Goal: Transaction & Acquisition: Purchase product/service

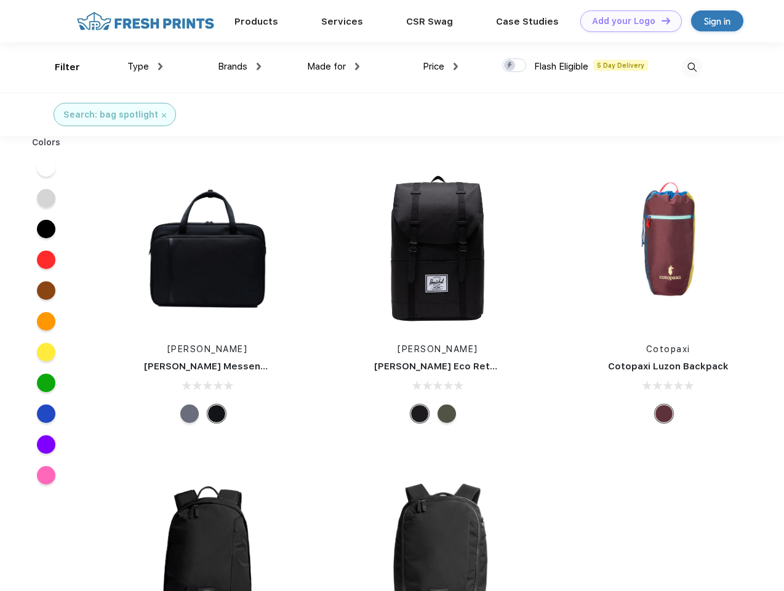
scroll to position [1, 0]
click at [626, 21] on link "Add your Logo Design Tool" at bounding box center [630, 21] width 101 height 22
click at [0, 0] on div "Design Tool" at bounding box center [0, 0] width 0 height 0
click at [660, 20] on link "Add your Logo Design Tool" at bounding box center [630, 21] width 101 height 22
click at [59, 67] on div "Filter" at bounding box center [67, 67] width 25 height 14
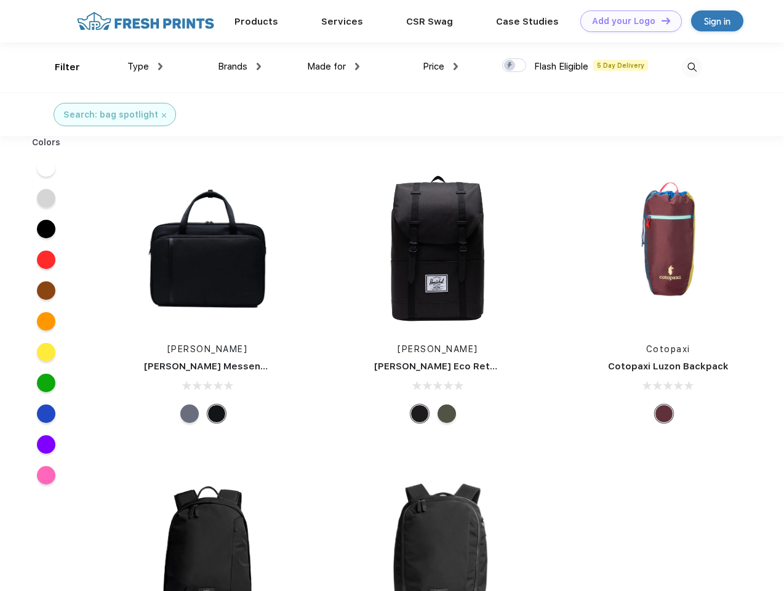
click at [145, 66] on span "Type" at bounding box center [138, 66] width 22 height 11
click at [239, 66] on span "Brands" at bounding box center [233, 66] width 30 height 11
click at [333, 66] on span "Made for" at bounding box center [326, 66] width 39 height 11
click at [440, 66] on span "Price" at bounding box center [434, 66] width 22 height 11
click at [514, 66] on div at bounding box center [514, 65] width 24 height 14
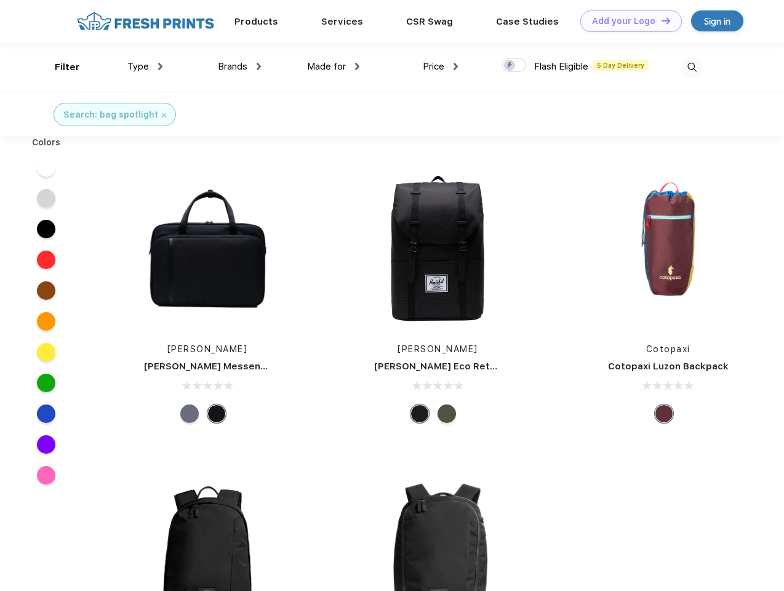
click at [510, 66] on input "checkbox" at bounding box center [506, 62] width 8 height 8
click at [691, 67] on img at bounding box center [692, 67] width 20 height 20
